Goal: Task Accomplishment & Management: Complete application form

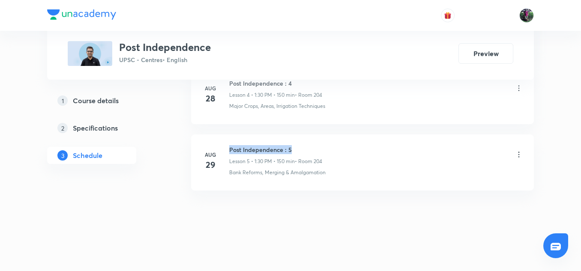
click at [297, 149] on h6 "Post Independence : 5" at bounding box center [275, 149] width 93 height 9
copy h6 "Post Independence : 5"
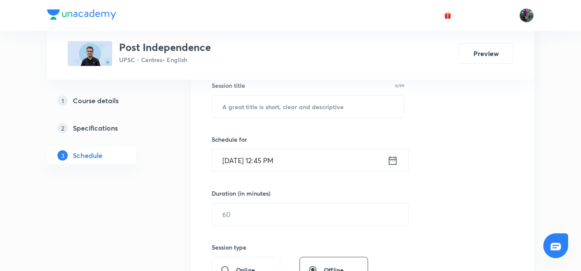
scroll to position [162, 0]
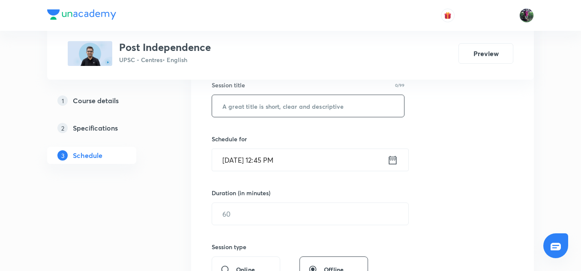
click at [267, 108] on input "text" at bounding box center [308, 106] width 192 height 22
paste input "Post Independence : 5"
type input "Post Independence : 6"
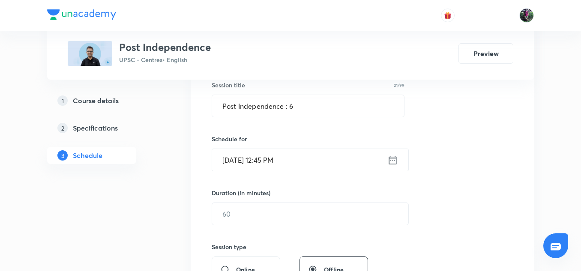
click at [257, 158] on input "Aug 30, 2025, 12:45 PM" at bounding box center [299, 160] width 175 height 22
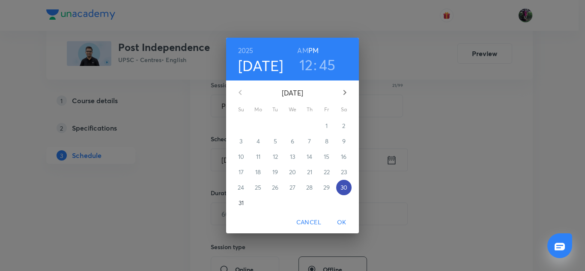
click at [343, 185] on p "30" at bounding box center [344, 187] width 7 height 9
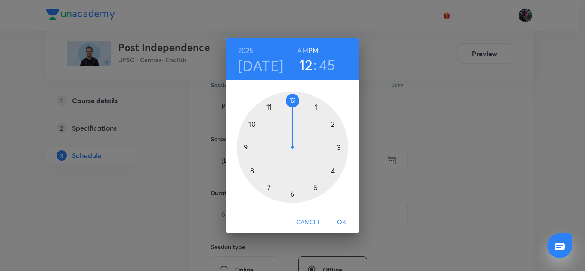
click at [317, 108] on div at bounding box center [292, 147] width 111 height 111
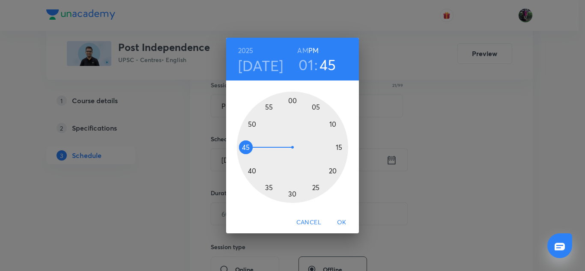
click at [292, 193] on div at bounding box center [292, 147] width 111 height 111
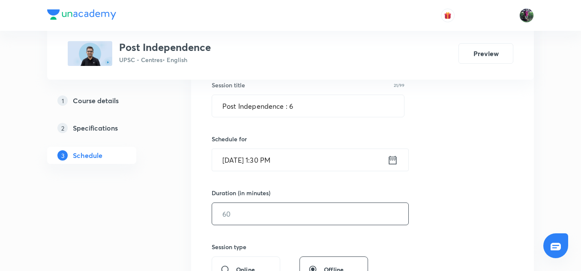
click at [239, 216] on input "text" at bounding box center [310, 214] width 196 height 22
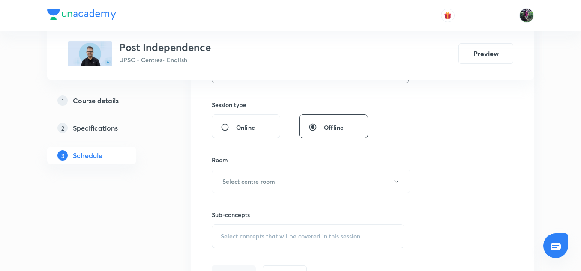
scroll to position [368, 0]
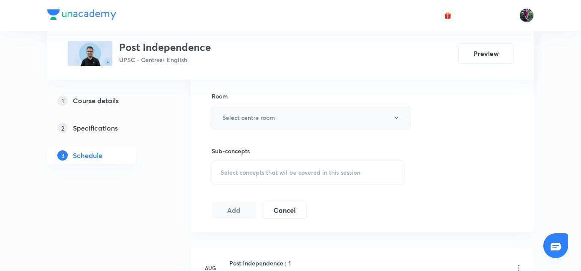
type input "150"
click at [253, 120] on h6 "Select centre room" at bounding box center [248, 117] width 53 height 9
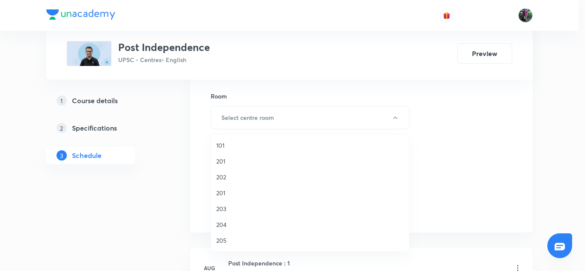
click at [221, 224] on span "204" at bounding box center [310, 224] width 188 height 9
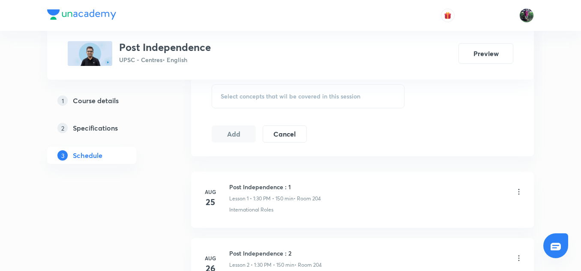
scroll to position [445, 0]
click at [298, 97] on span "Select concepts that wil be covered in this session" at bounding box center [291, 96] width 140 height 7
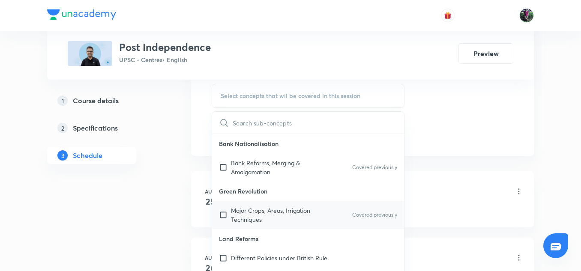
click at [254, 210] on p "Major Crops, Areas, Irrigation Techniques" at bounding box center [274, 215] width 87 height 18
checkbox input "true"
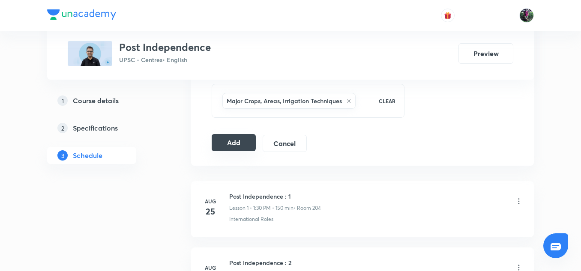
click at [231, 141] on button "Add" at bounding box center [234, 142] width 44 height 17
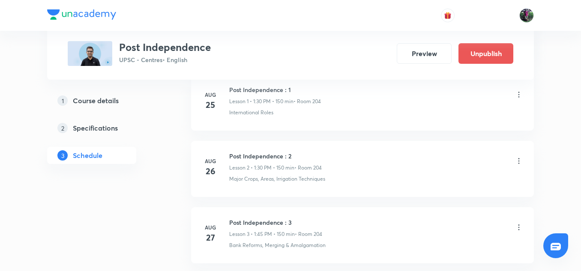
scroll to position [148, 0]
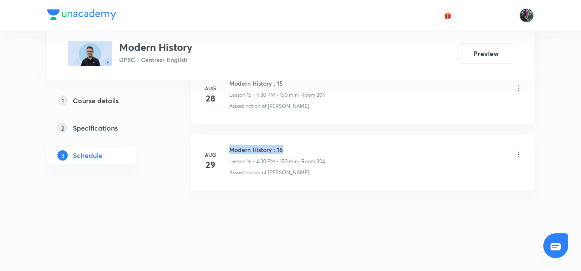
drag, startPoint x: 229, startPoint y: 149, endPoint x: 295, endPoint y: 148, distance: 65.5
click at [295, 148] on h6 "Modern History : 16" at bounding box center [277, 149] width 96 height 9
copy h6 "Modern History : 16"
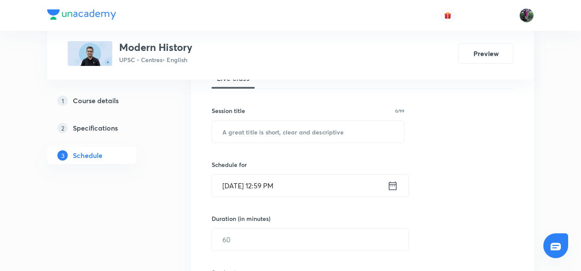
scroll to position [141, 0]
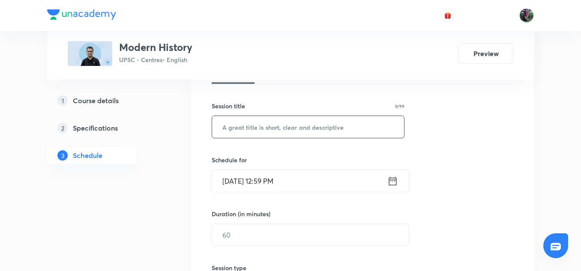
click at [267, 125] on input "text" at bounding box center [308, 127] width 192 height 22
paste input "Modern History : 16"
type input "Modern History : 17"
click at [257, 181] on input "[DATE] 12:59 PM" at bounding box center [299, 181] width 175 height 22
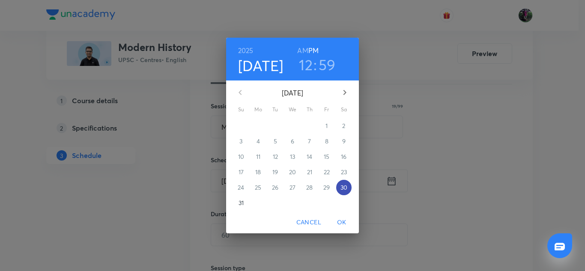
click at [344, 187] on p "30" at bounding box center [344, 187] width 7 height 9
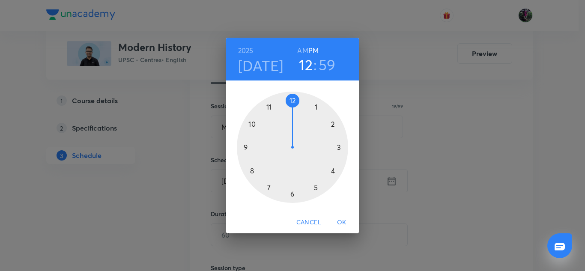
click at [332, 171] on div at bounding box center [292, 147] width 111 height 111
click at [292, 192] on div at bounding box center [292, 147] width 111 height 111
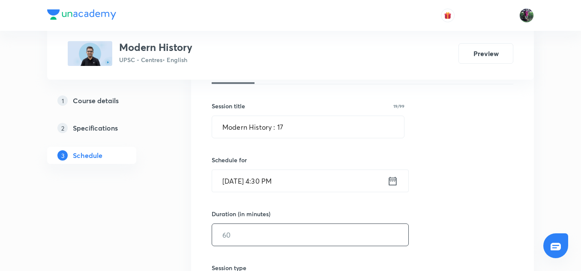
click at [238, 236] on input "text" at bounding box center [310, 235] width 196 height 22
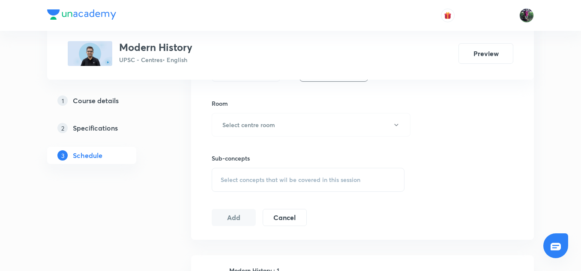
scroll to position [362, 0]
type input "150"
click at [266, 123] on h6 "Select centre room" at bounding box center [248, 124] width 53 height 9
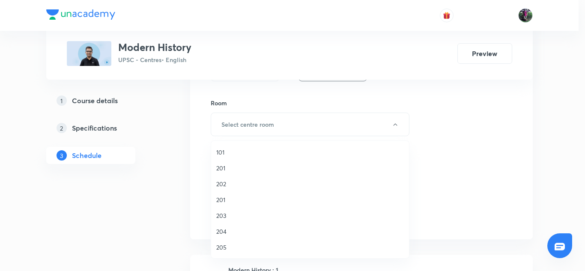
click at [221, 227] on span "204" at bounding box center [310, 231] width 188 height 9
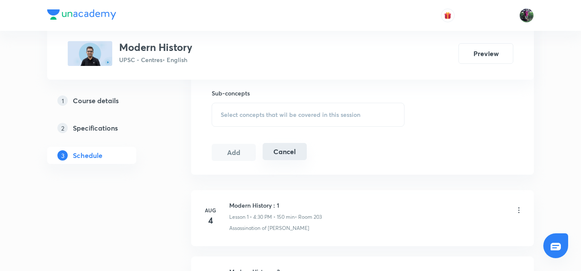
scroll to position [427, 0]
click at [301, 116] on span "Select concepts that wil be covered in this session" at bounding box center [291, 114] width 140 height 7
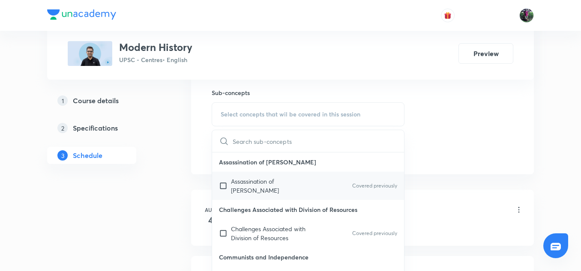
click at [266, 183] on p "Assassination of [PERSON_NAME]" at bounding box center [274, 186] width 87 height 18
checkbox input "true"
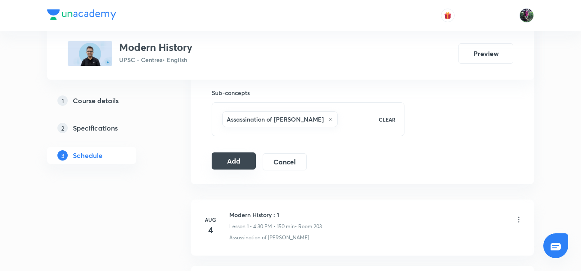
click at [232, 161] on button "Add" at bounding box center [234, 161] width 44 height 17
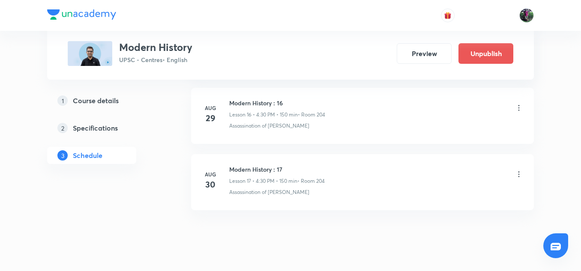
scroll to position [1128, 0]
